Goal: Navigation & Orientation: Find specific page/section

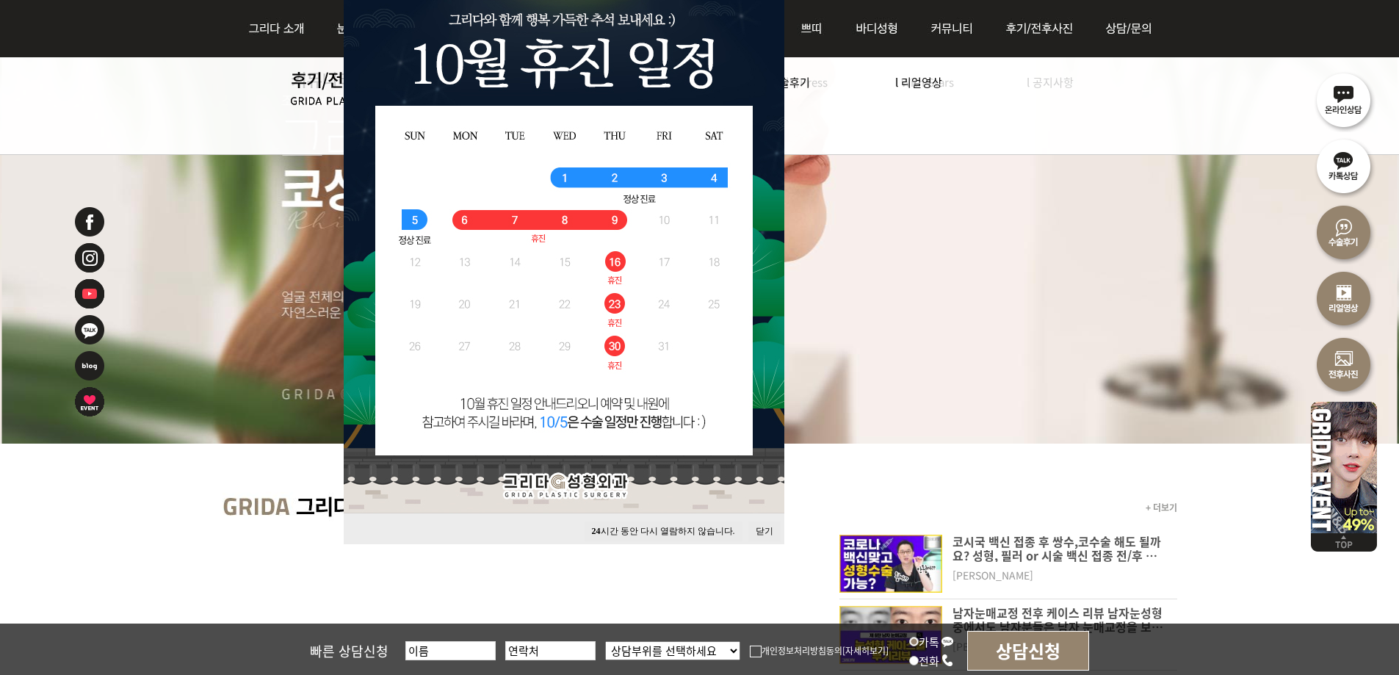
scroll to position [220, 0]
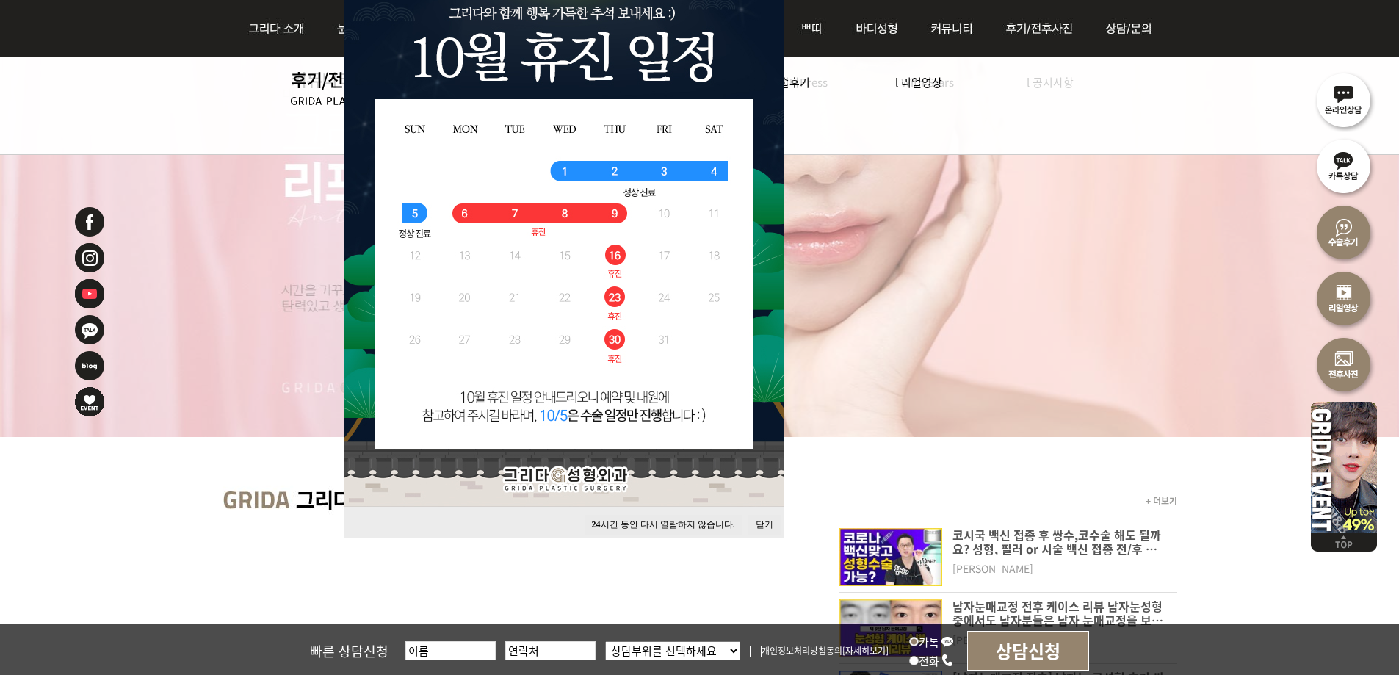
click at [763, 530] on button "닫기" at bounding box center [765, 525] width 32 height 20
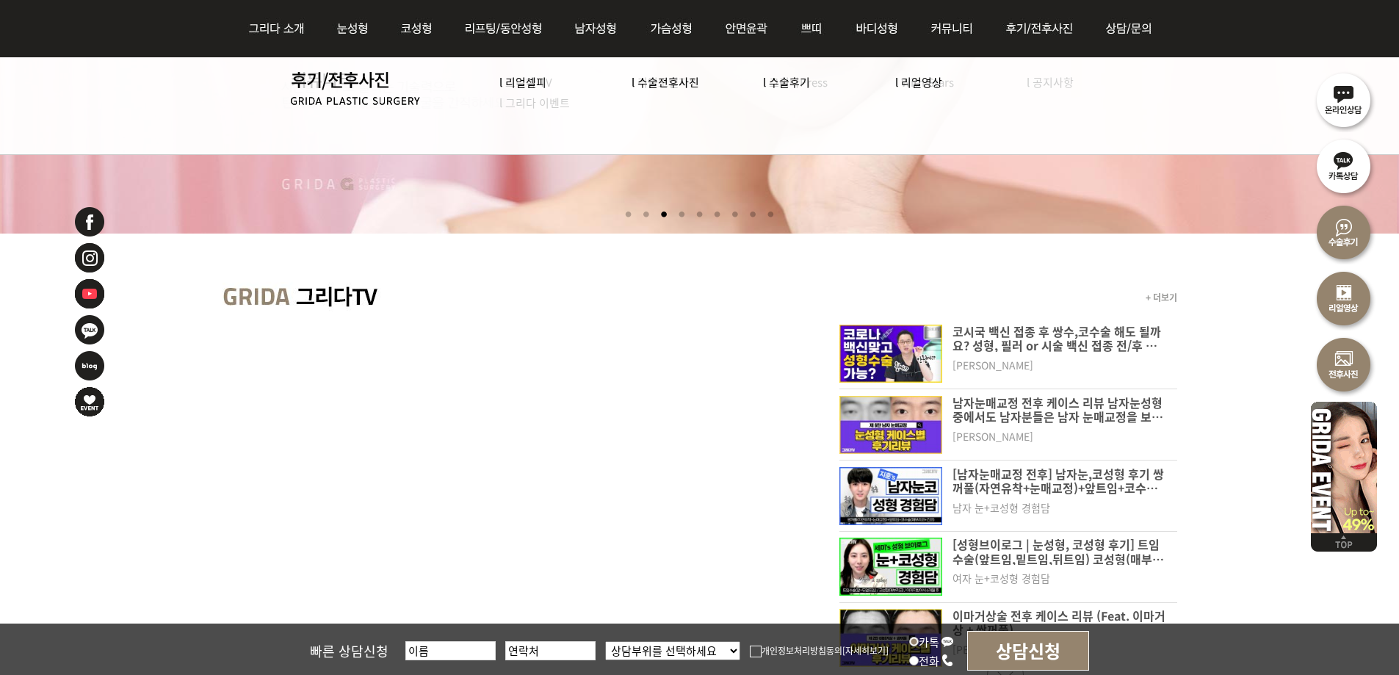
scroll to position [514, 0]
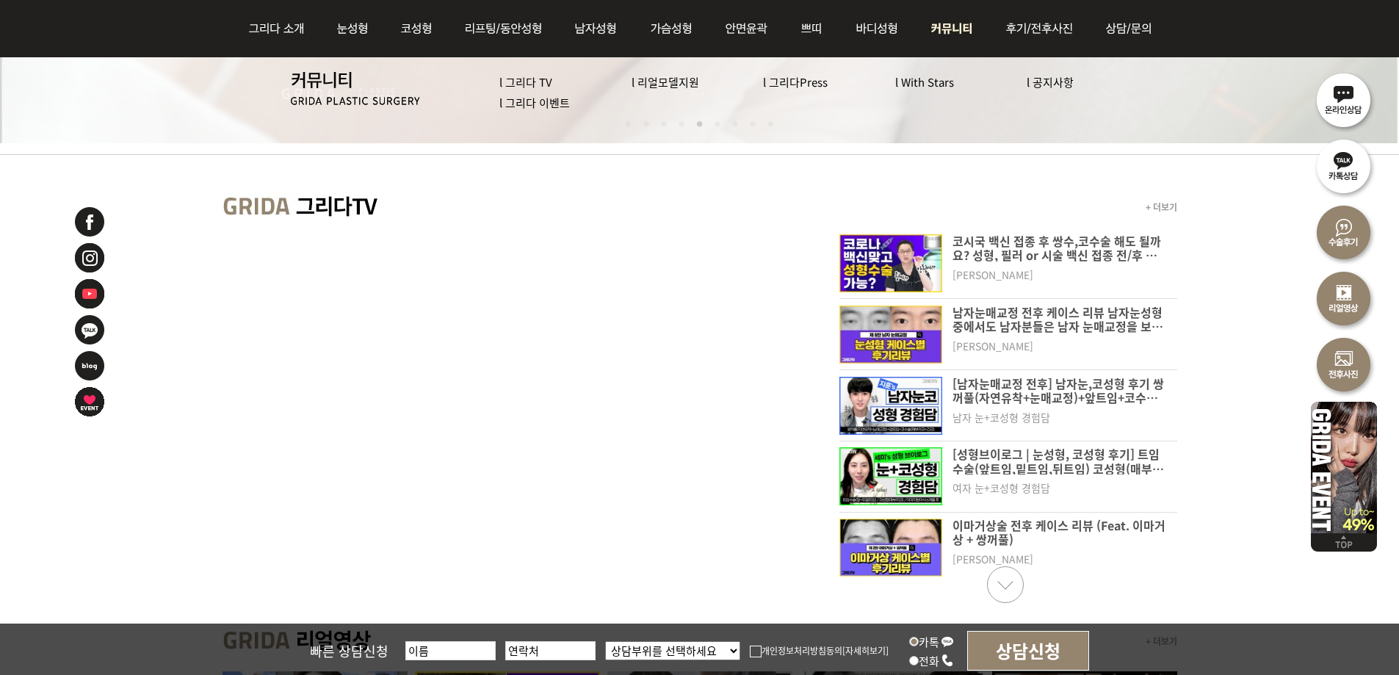
click at [520, 109] on link "l 그리다 이벤트" at bounding box center [535, 102] width 71 height 15
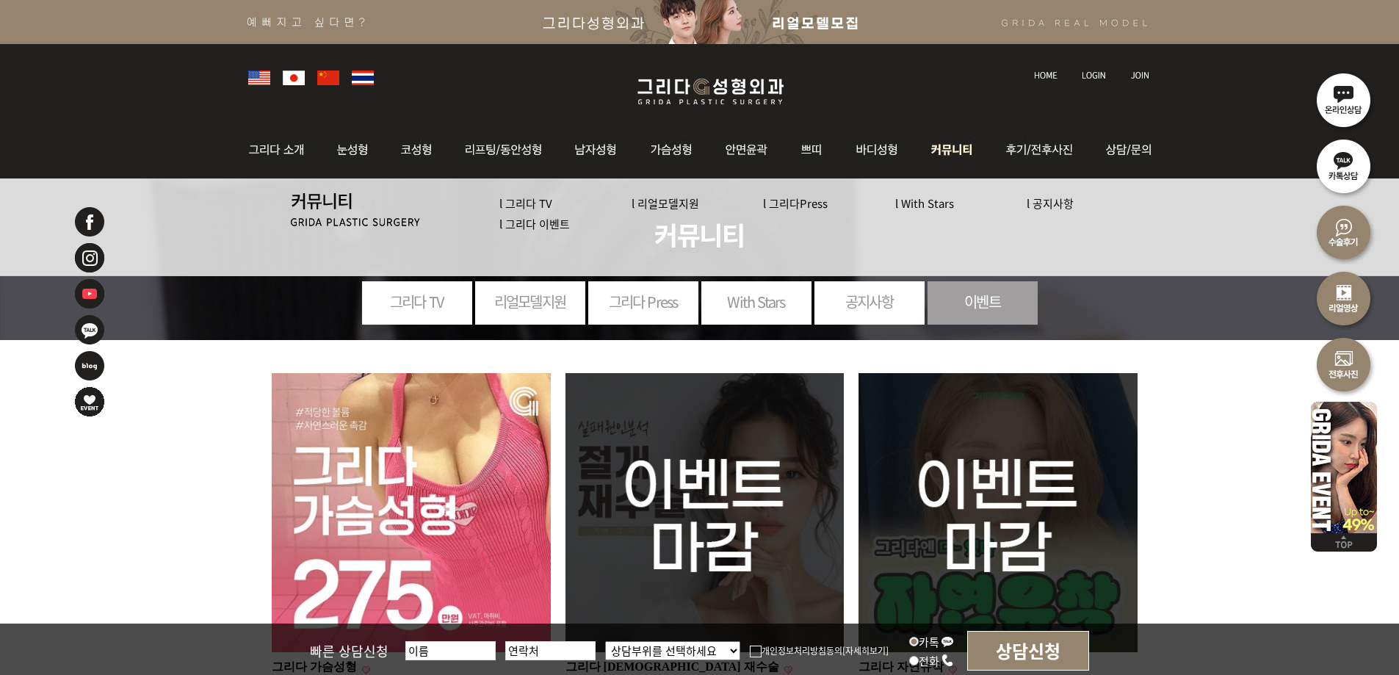
click at [536, 224] on link "l 그리다 이벤트" at bounding box center [535, 223] width 71 height 15
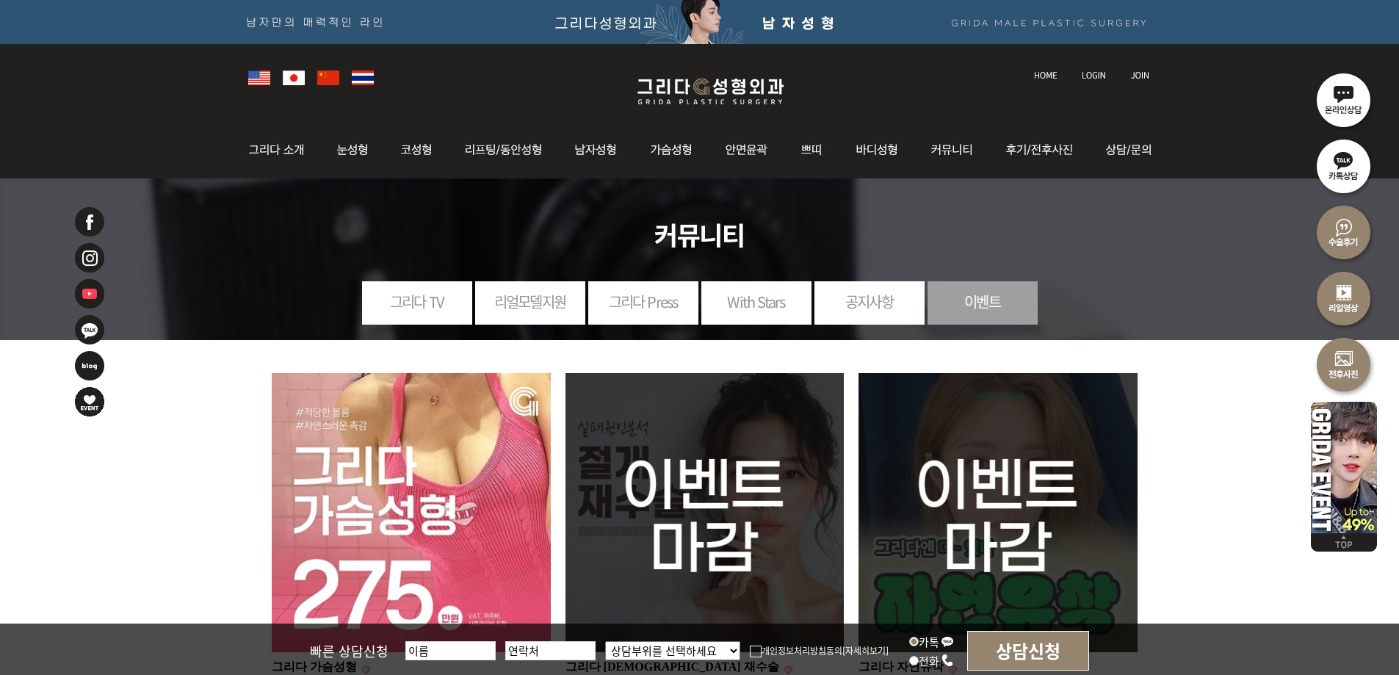
click at [721, 94] on img at bounding box center [711, 91] width 176 height 35
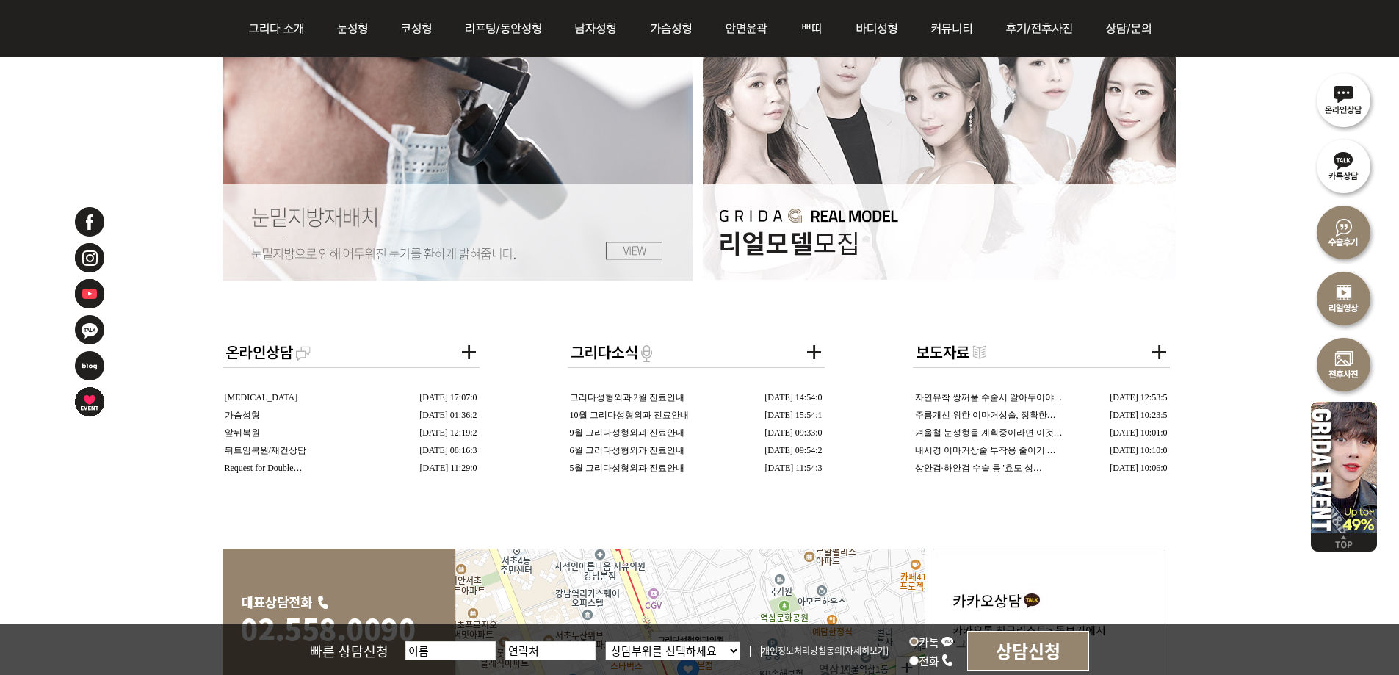
scroll to position [2868, 0]
